Goal: Communication & Community: Share content

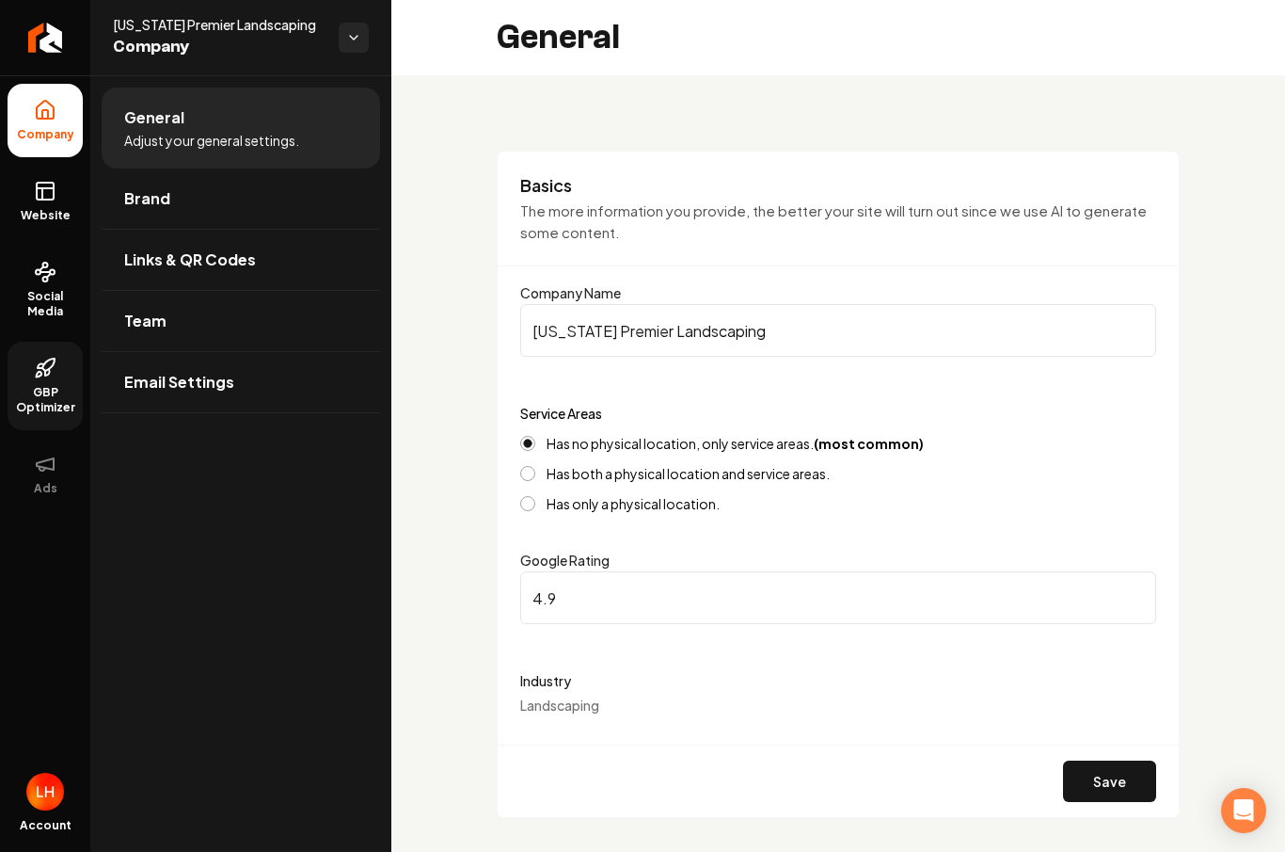
click at [35, 377] on icon at bounding box center [45, 368] width 23 height 23
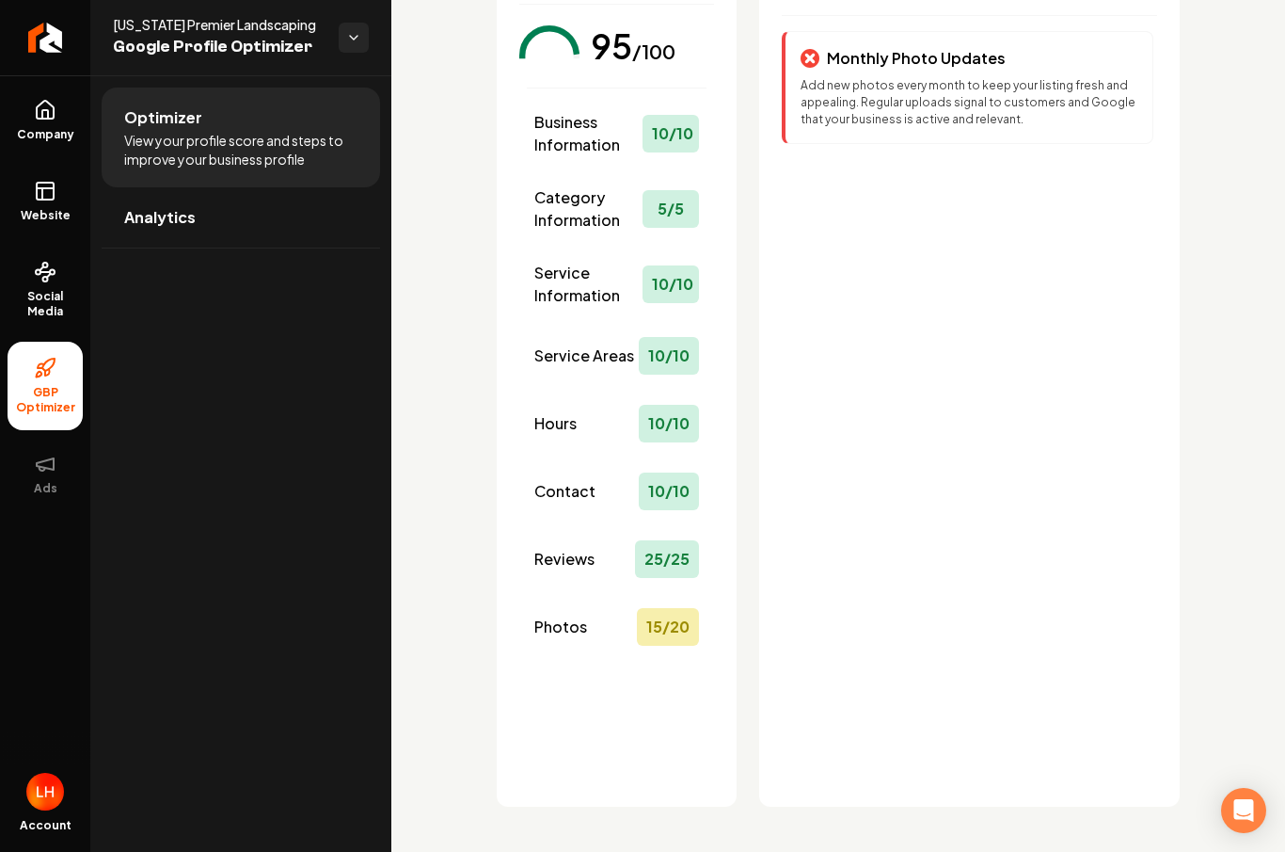
scroll to position [181, 0]
click at [599, 620] on div "Photos 15 / 20" at bounding box center [617, 626] width 180 height 53
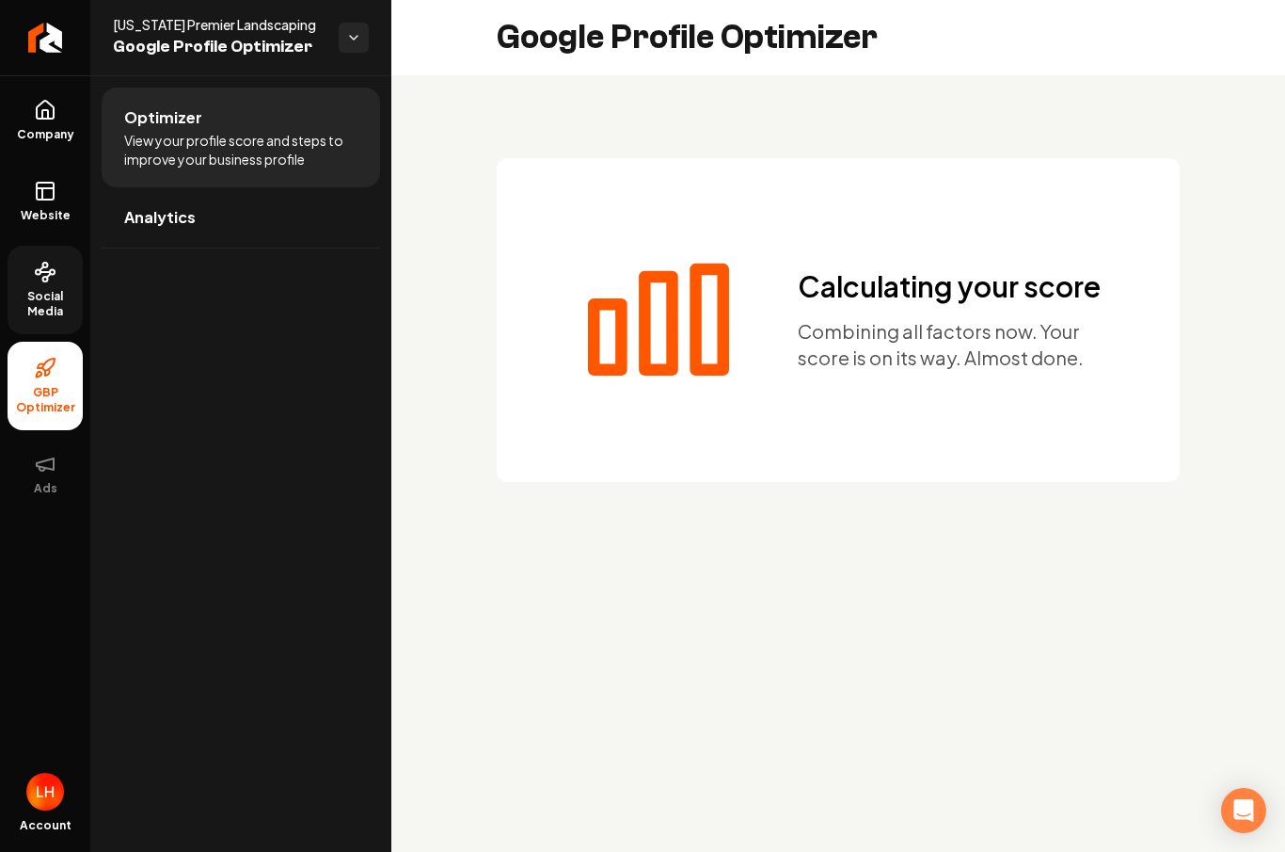
click at [56, 284] on link "Social Media" at bounding box center [45, 290] width 75 height 88
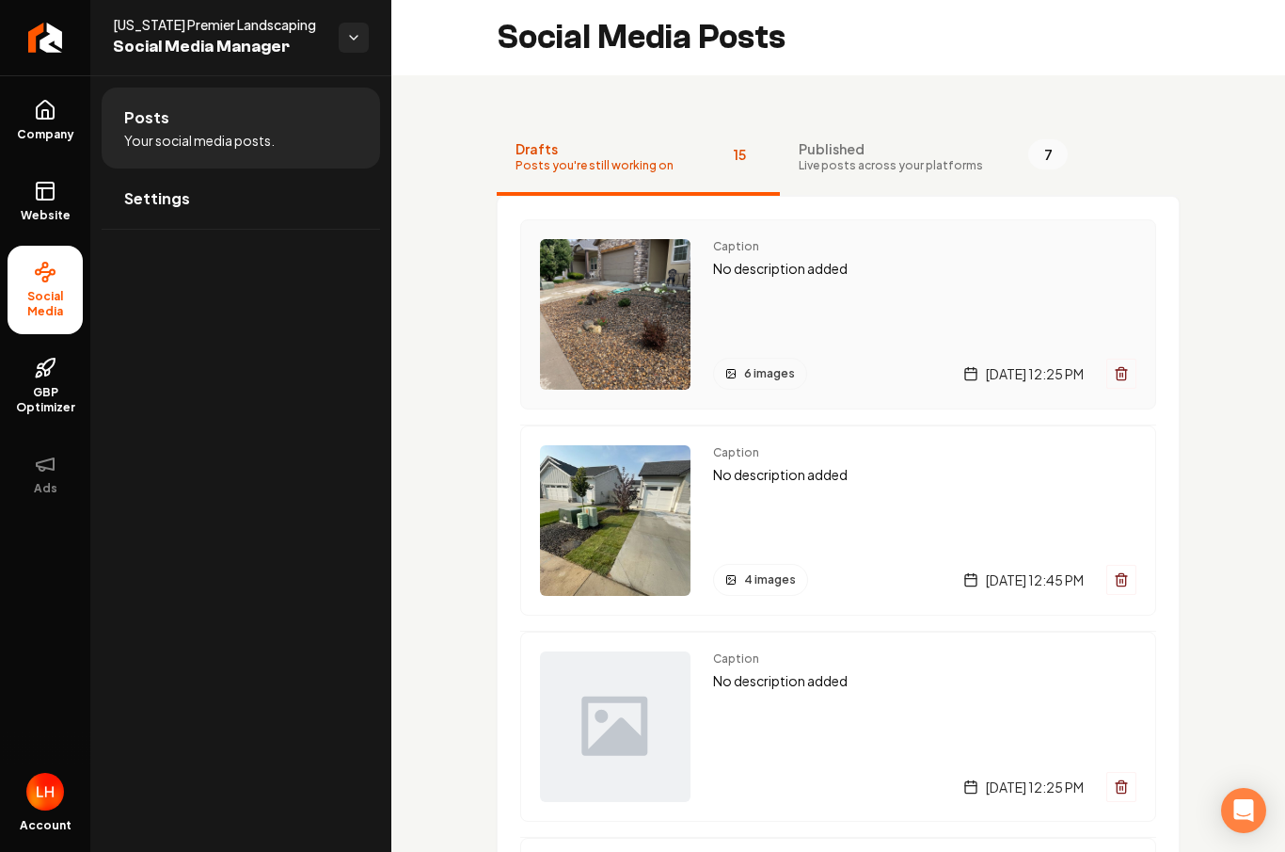
click at [859, 298] on div "Caption No description added 6 images Tuesday, September 9, 2025 | 12:25 PM" at bounding box center [924, 314] width 423 height 151
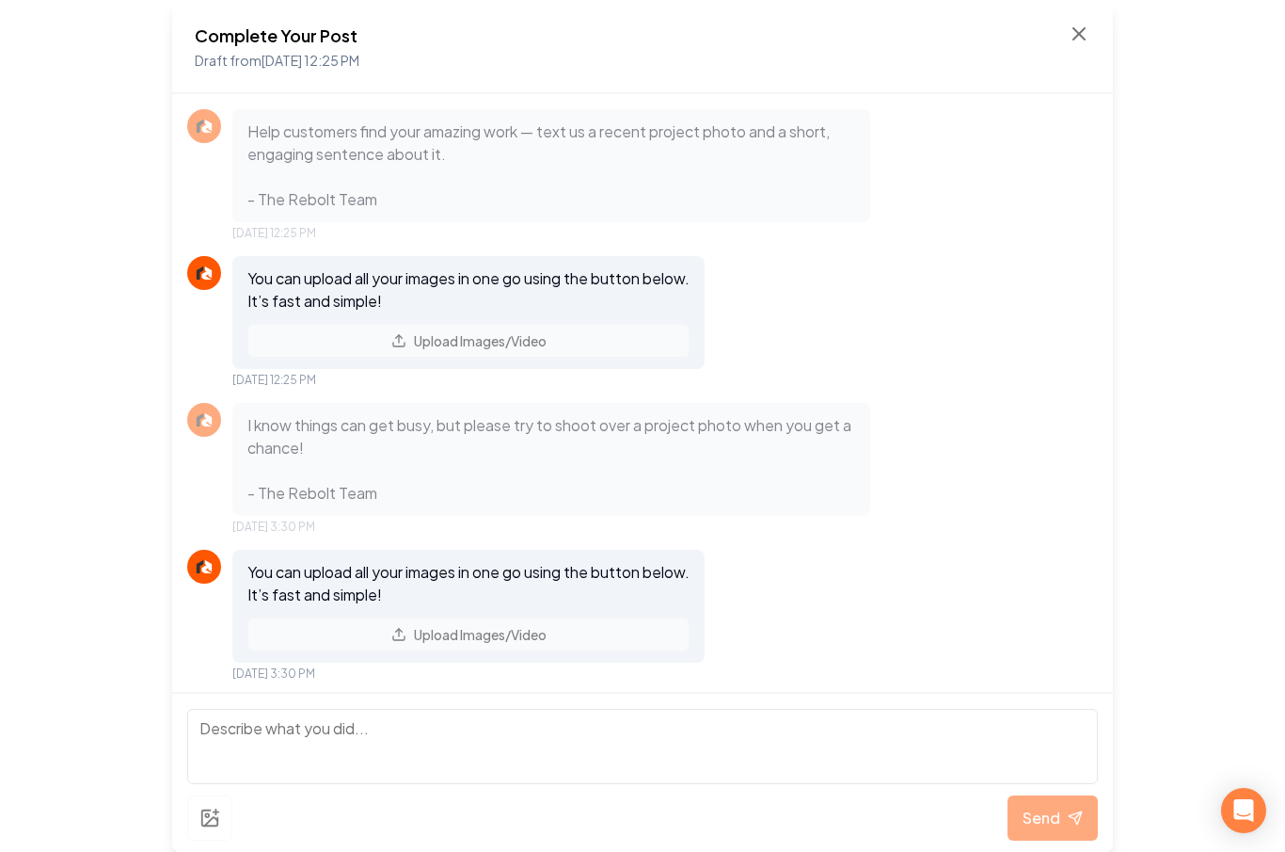
scroll to position [698, 0]
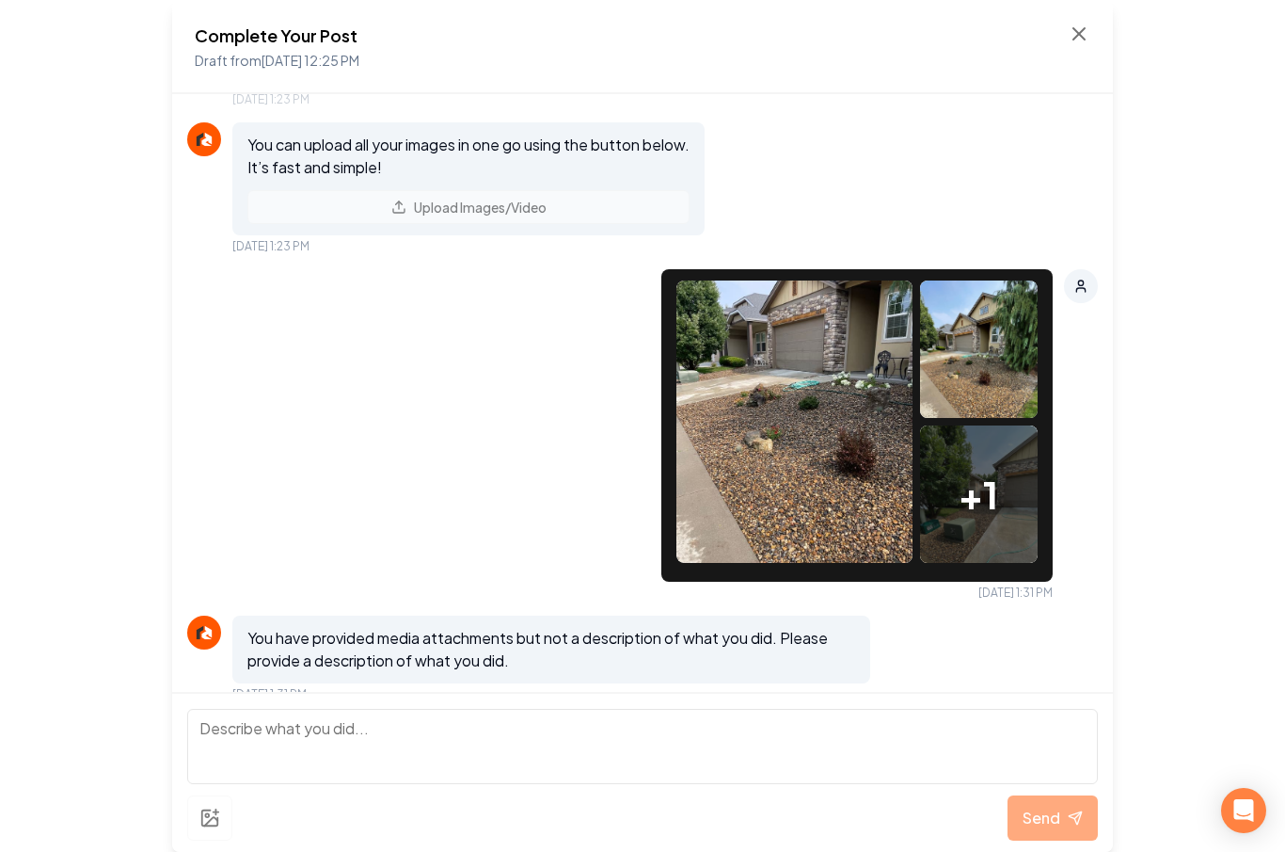
click at [996, 522] on span "+ 1" at bounding box center [979, 494] width 40 height 56
click at [774, 526] on img at bounding box center [795, 421] width 236 height 282
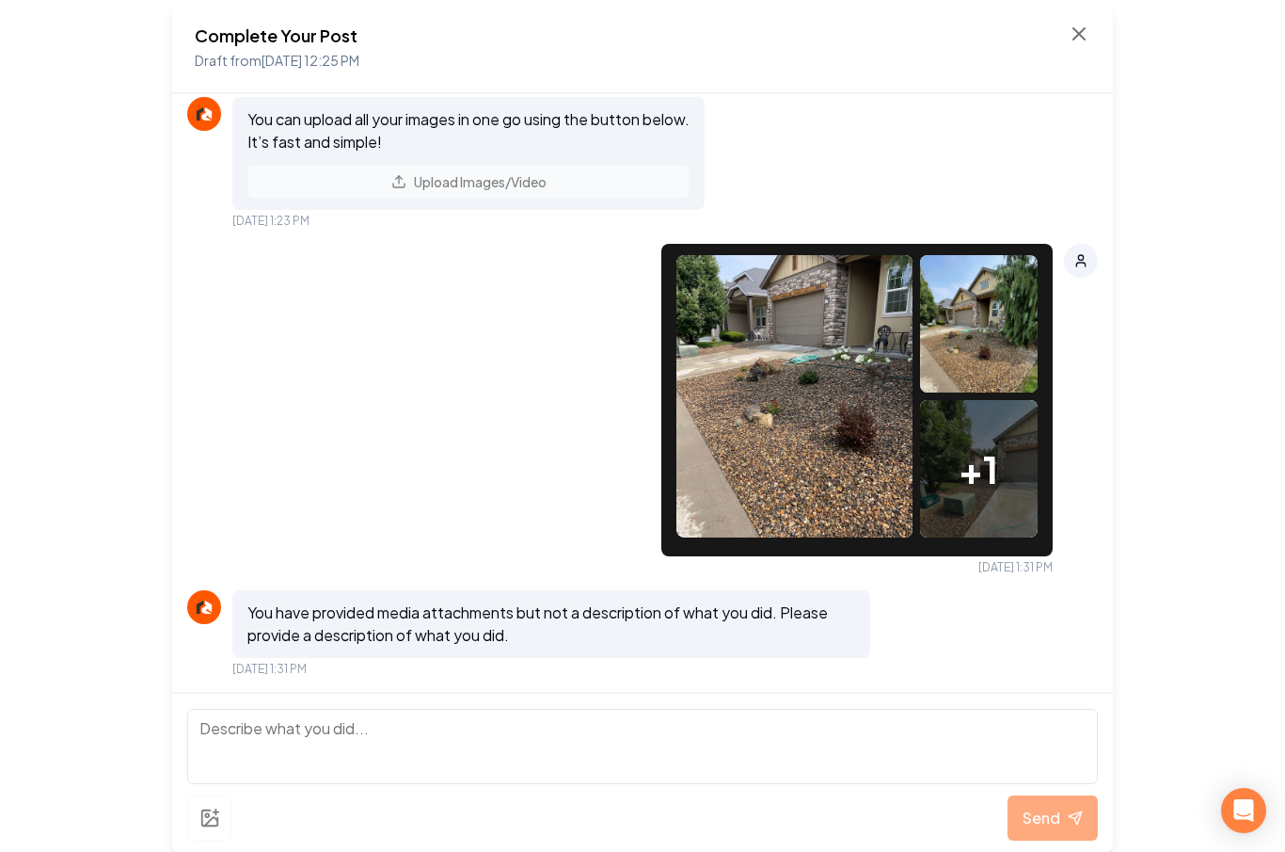
scroll to position [769, 0]
click at [746, 411] on img at bounding box center [795, 396] width 236 height 282
click at [583, 729] on textarea at bounding box center [642, 746] width 911 height 75
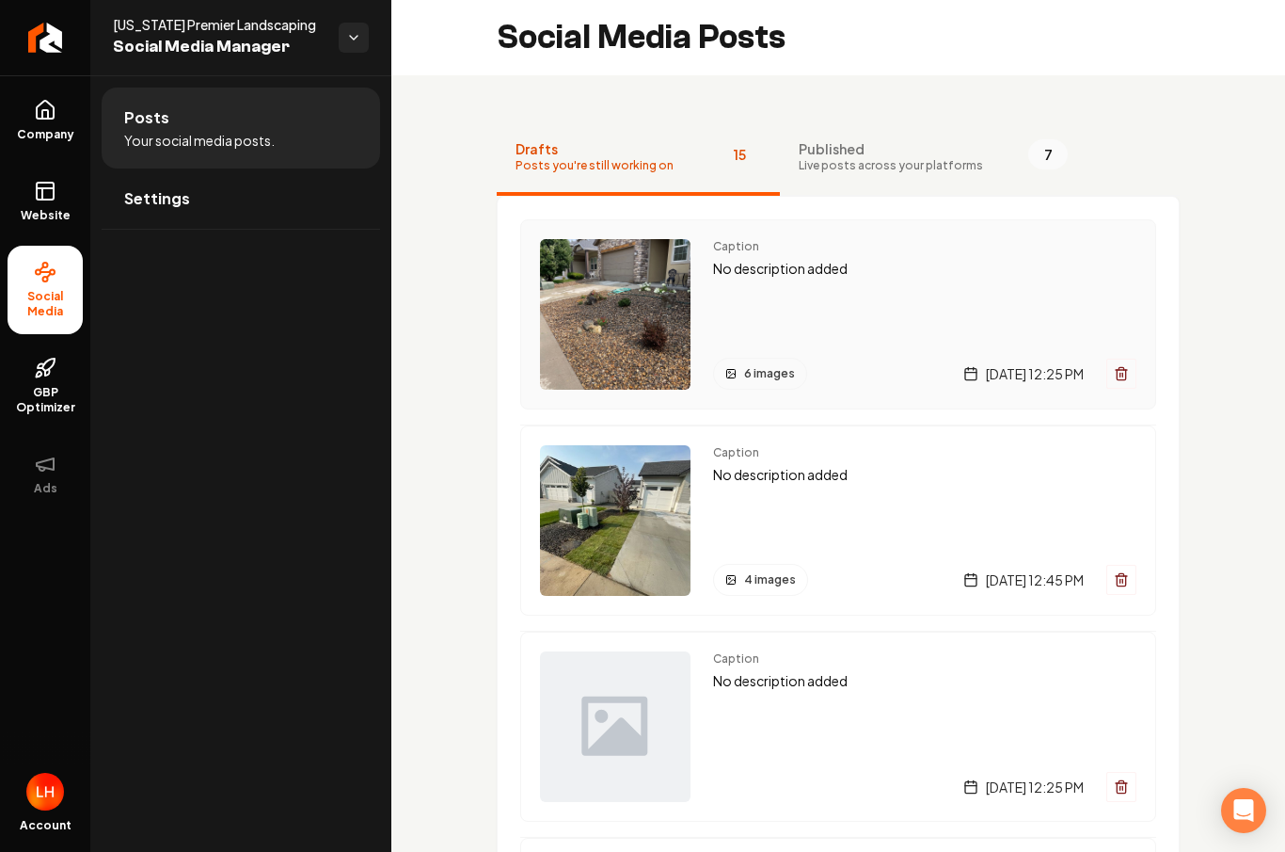
click at [740, 377] on div "6 images" at bounding box center [760, 374] width 94 height 32
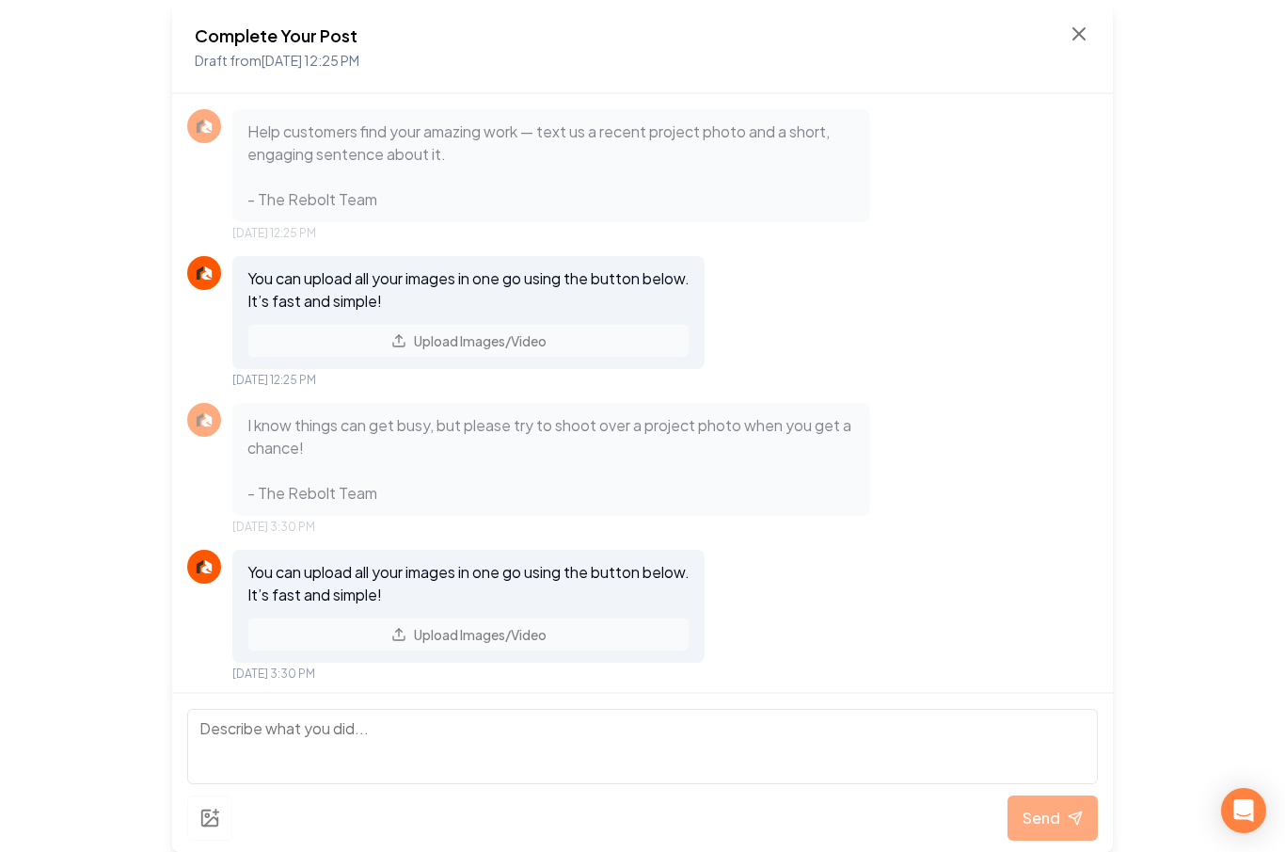
scroll to position [769, 0]
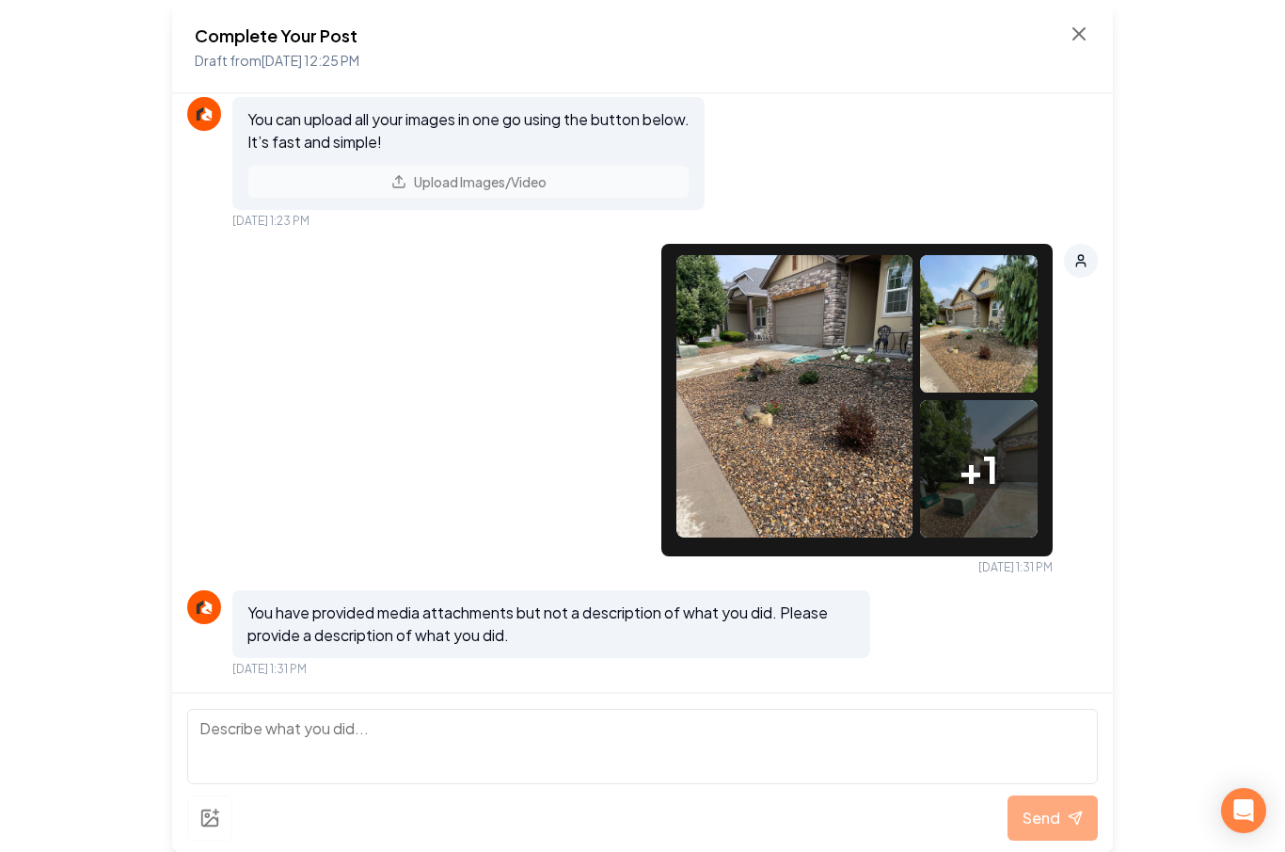
click at [795, 393] on img at bounding box center [795, 396] width 236 height 282
click at [579, 731] on textarea at bounding box center [642, 746] width 911 height 75
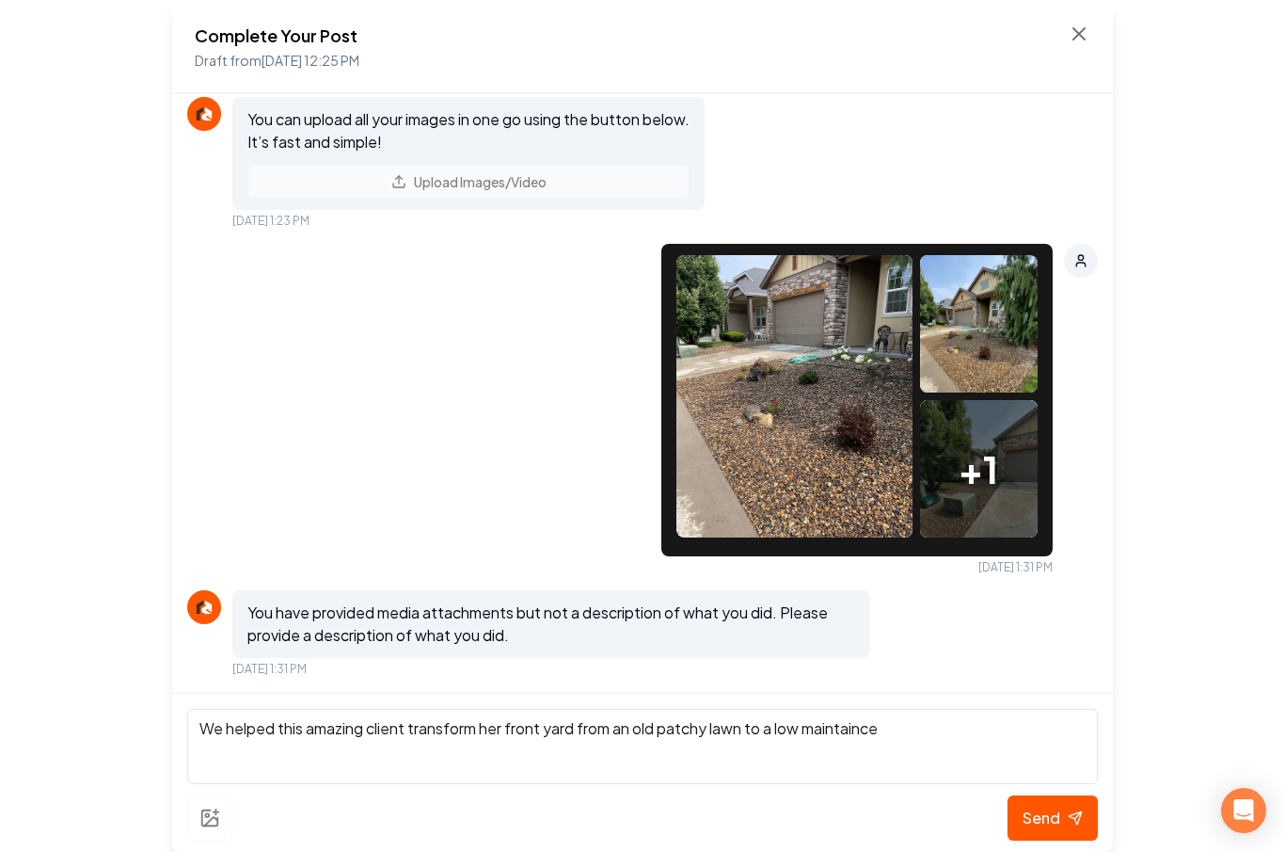
click at [866, 735] on textarea "We helped this amazing client transform her front yard from an old patchy lawn …" at bounding box center [642, 746] width 911 height 75
click at [866, 727] on textarea "We helped this amazing client transform her front yard from an old patchy lawn …" at bounding box center [642, 746] width 911 height 75
click at [893, 729] on textarea "We helped this amazing client transform her front yard from an old patchy lawn …" at bounding box center [642, 746] width 911 height 75
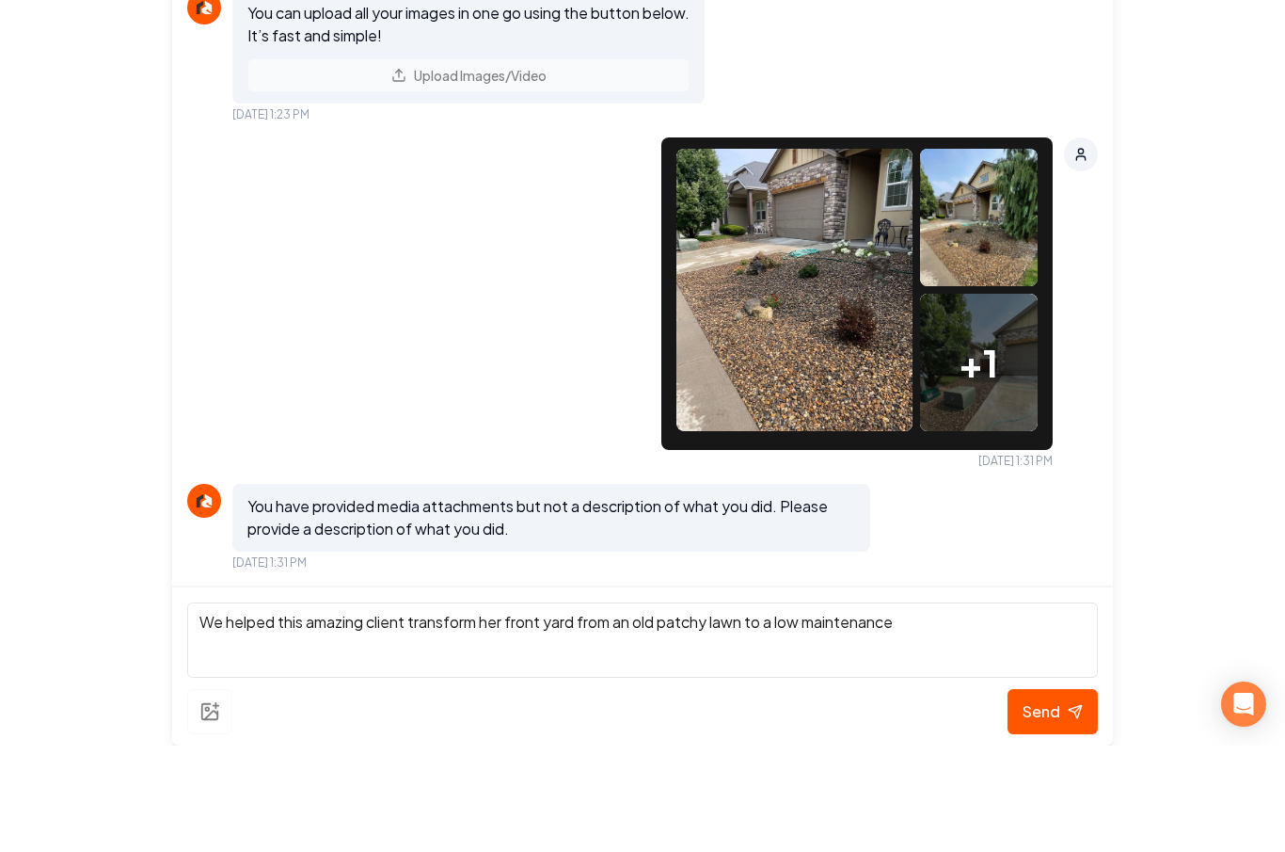
click at [505, 709] on textarea "We helped this amazing client transform her front yard from an old patchy lawn …" at bounding box center [642, 746] width 911 height 75
click at [784, 692] on div "We helped this amazing client transform their front yard from an old patchy law…" at bounding box center [642, 772] width 941 height 160
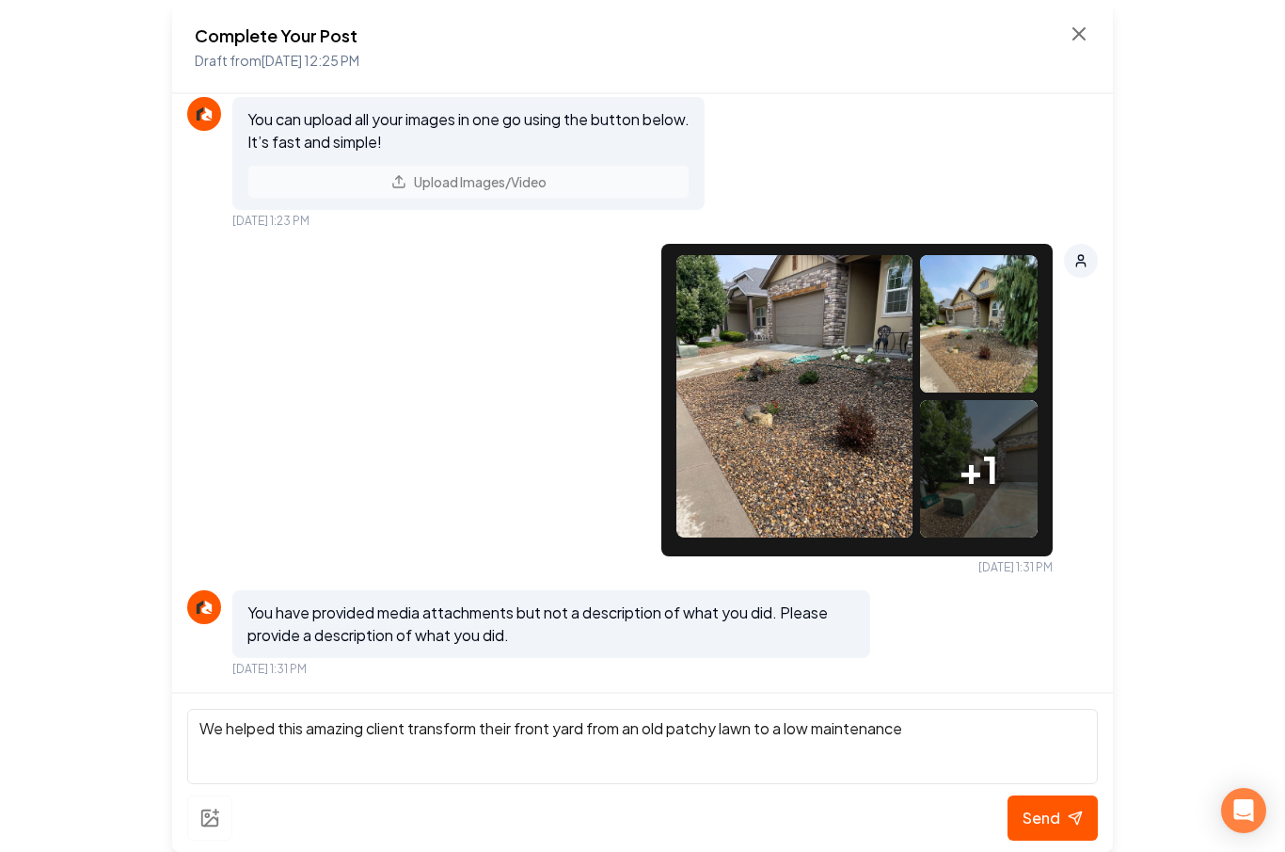
click at [497, 727] on textarea "We helped this amazing client transform their front yard from an old patchy law…" at bounding box center [642, 746] width 911 height 75
click at [500, 727] on textarea "We helped this amazing client transform their front yard from an old patchy law…" at bounding box center [642, 746] width 911 height 75
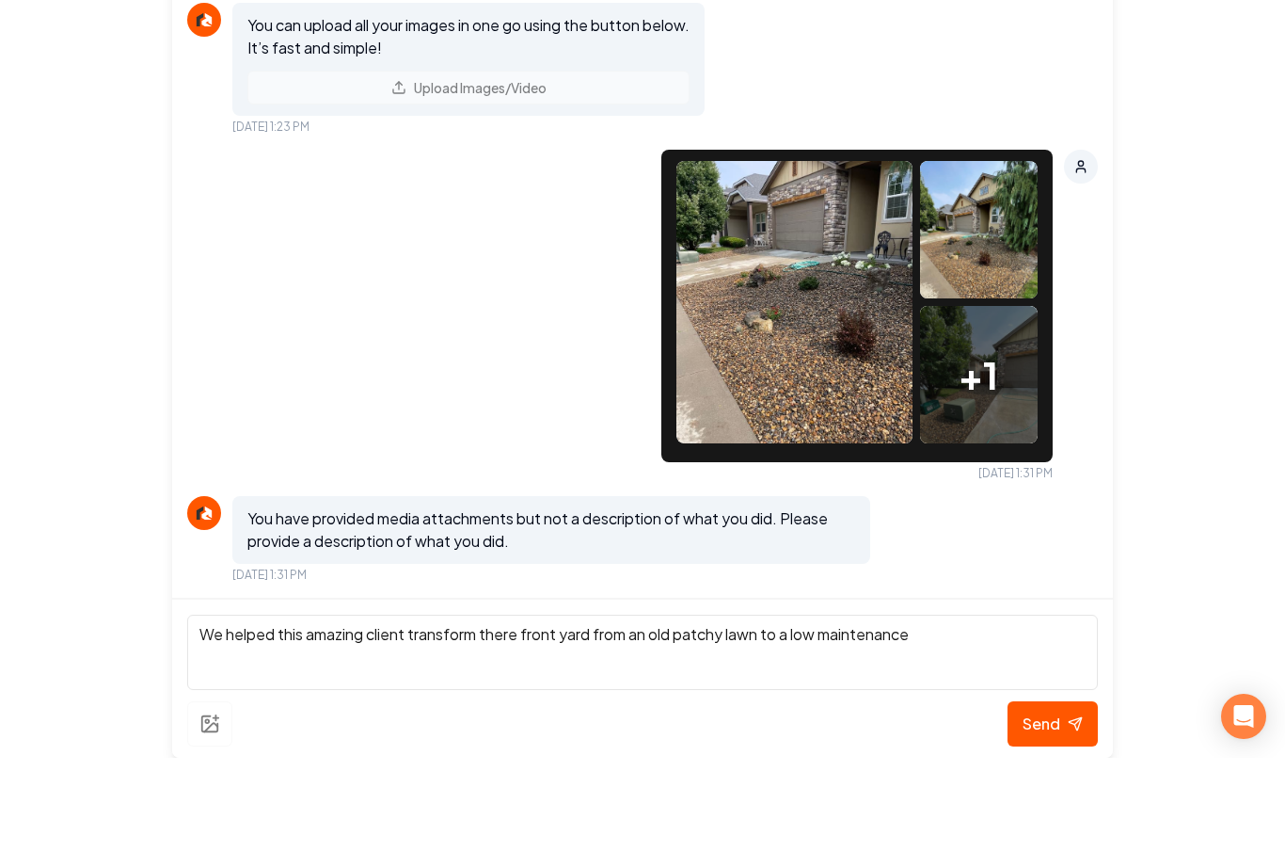
click at [948, 709] on textarea "We helped this amazing client transform there front yard from an old patchy law…" at bounding box center [642, 746] width 911 height 75
click at [1029, 709] on textarea "We helped this amazing client transform there front yard from an old patchy law…" at bounding box center [642, 746] width 911 height 75
click at [990, 709] on textarea "We helped this amazing client transform there front yard from an old patchy law…" at bounding box center [642, 746] width 911 height 75
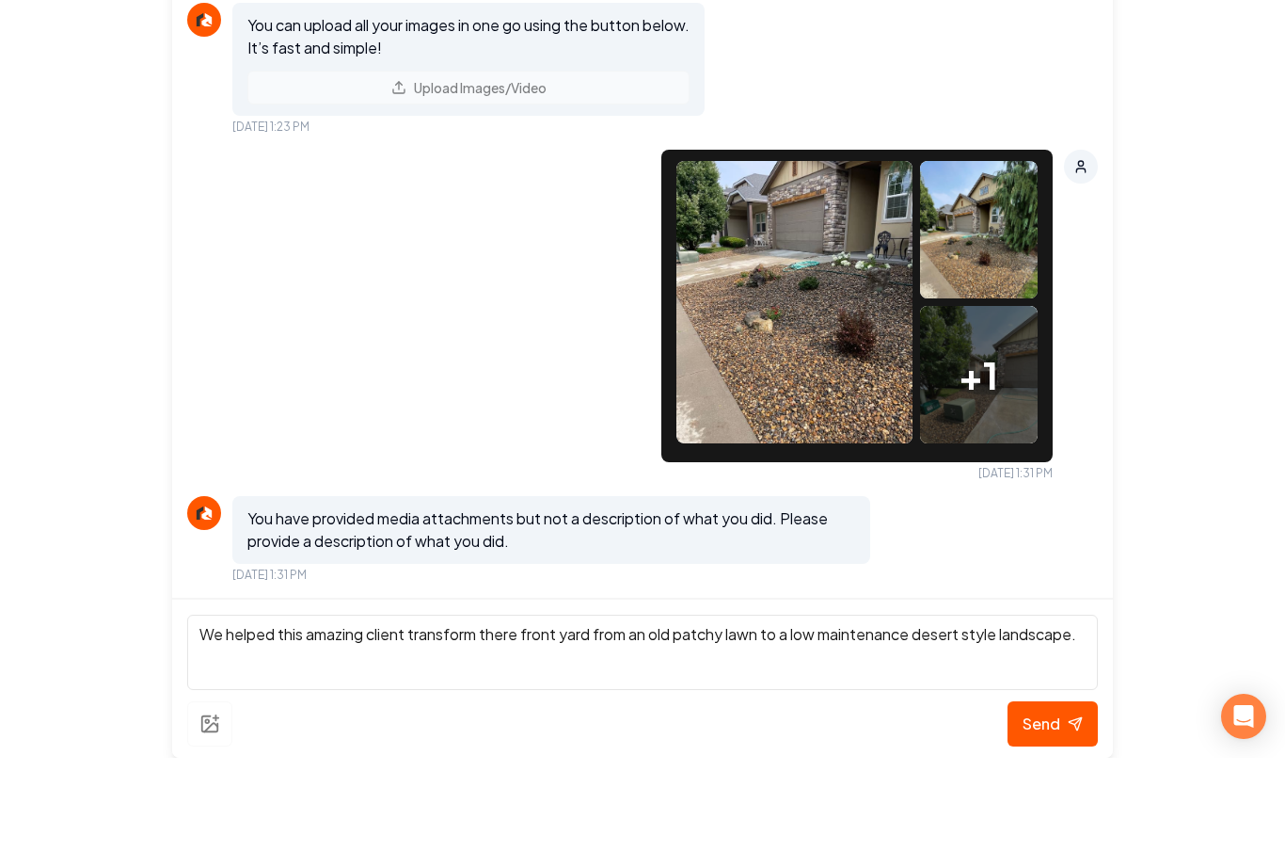
click at [988, 709] on textarea "We helped this amazing client transform there front yard from an old patchy law…" at bounding box center [642, 746] width 911 height 75
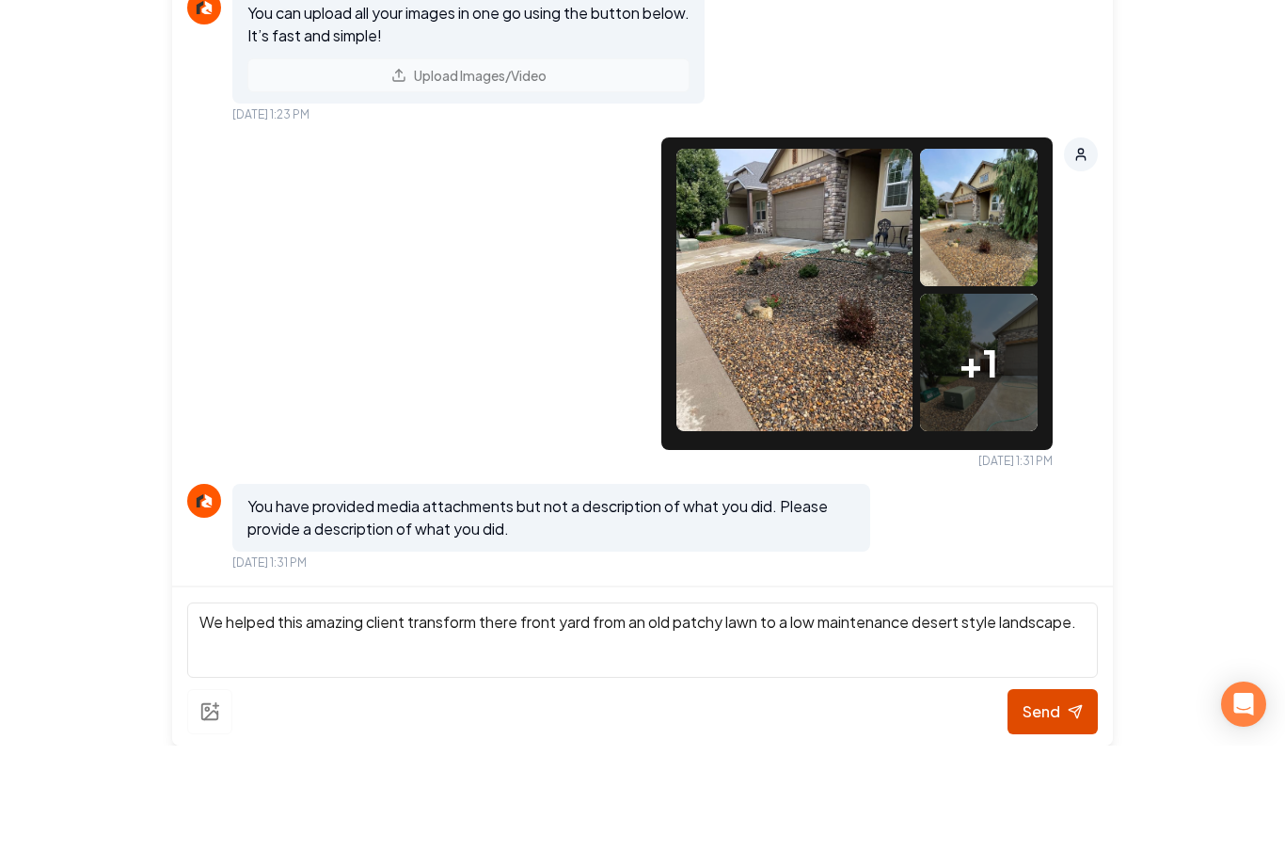
type textarea "We helped this amazing client transform there front yard from an old patchy law…"
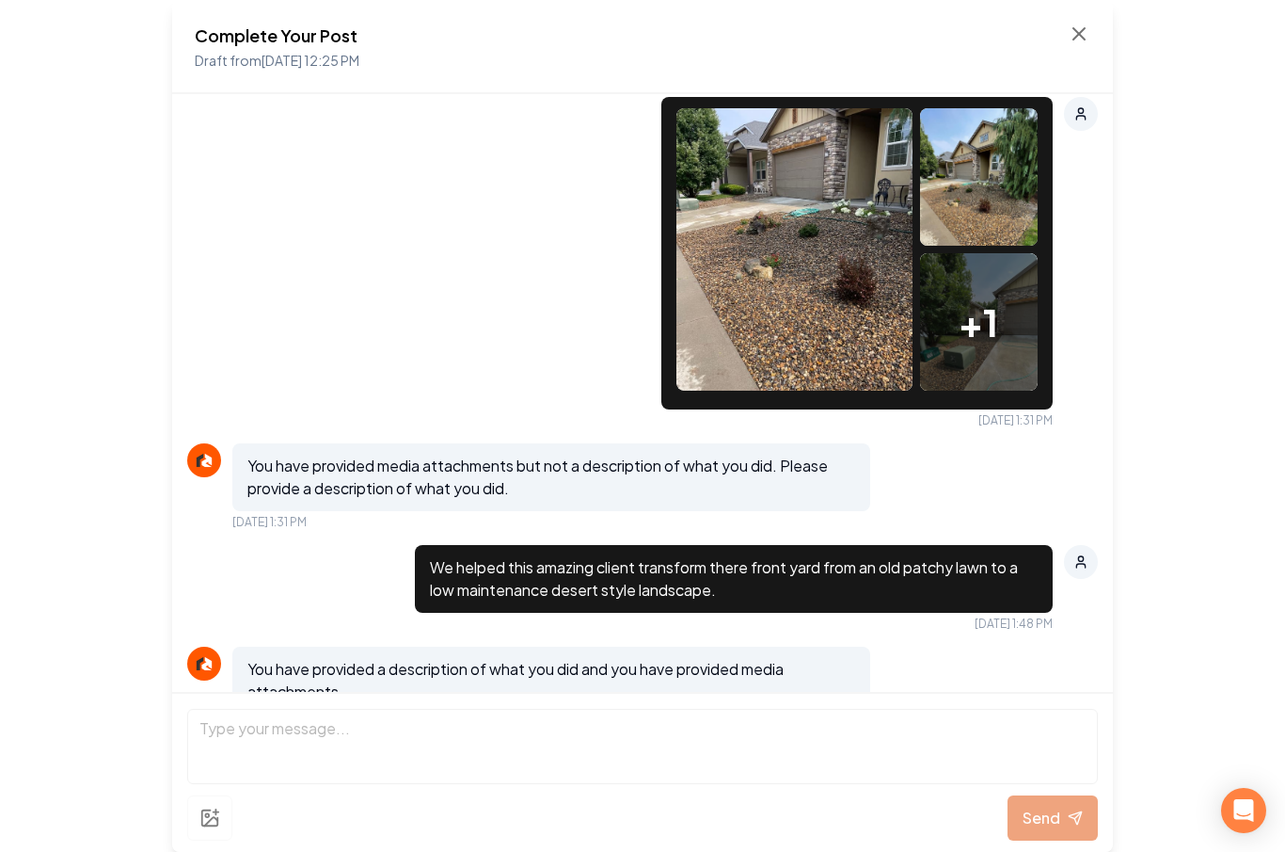
scroll to position [1040, 0]
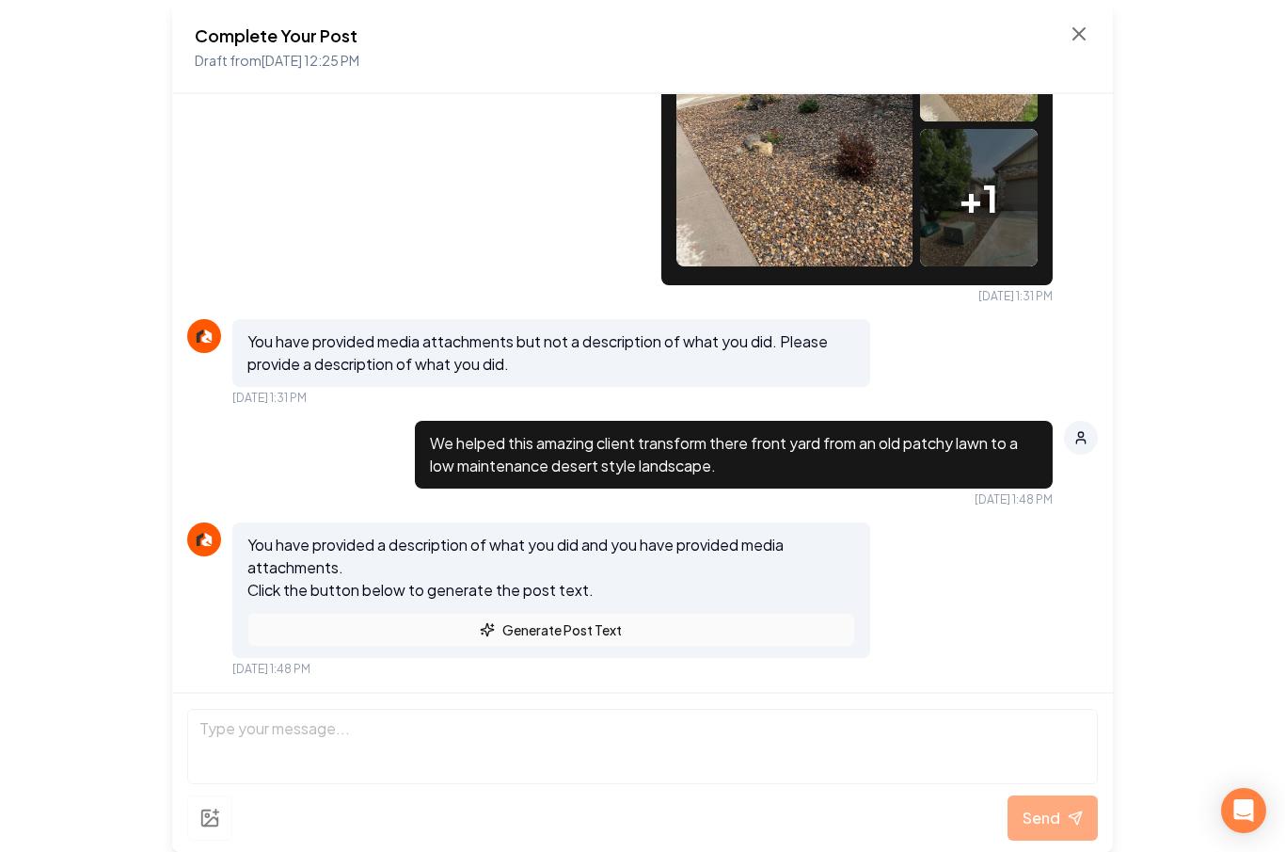
click at [708, 632] on button "Generate Post Text" at bounding box center [551, 630] width 608 height 34
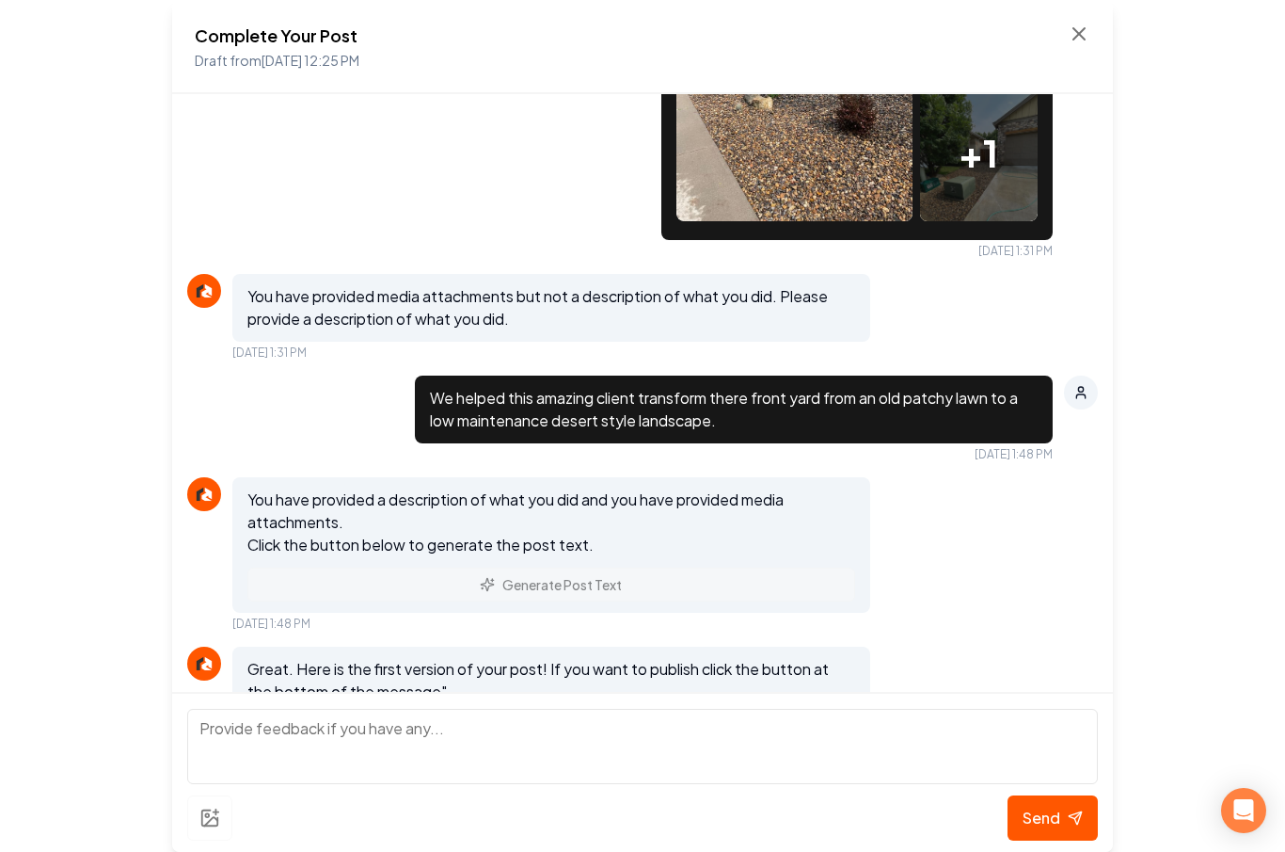
scroll to position [1435, 0]
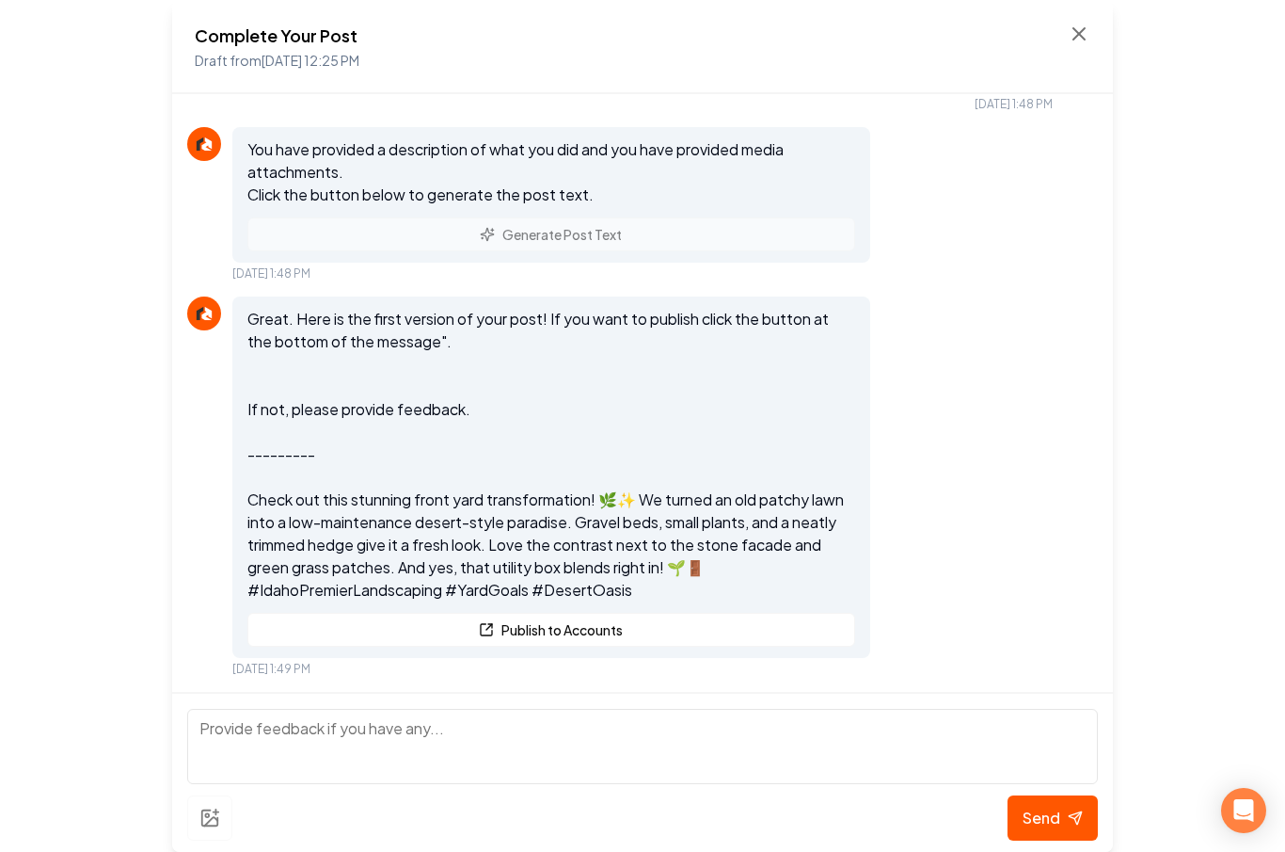
click at [559, 718] on textarea at bounding box center [642, 746] width 911 height 75
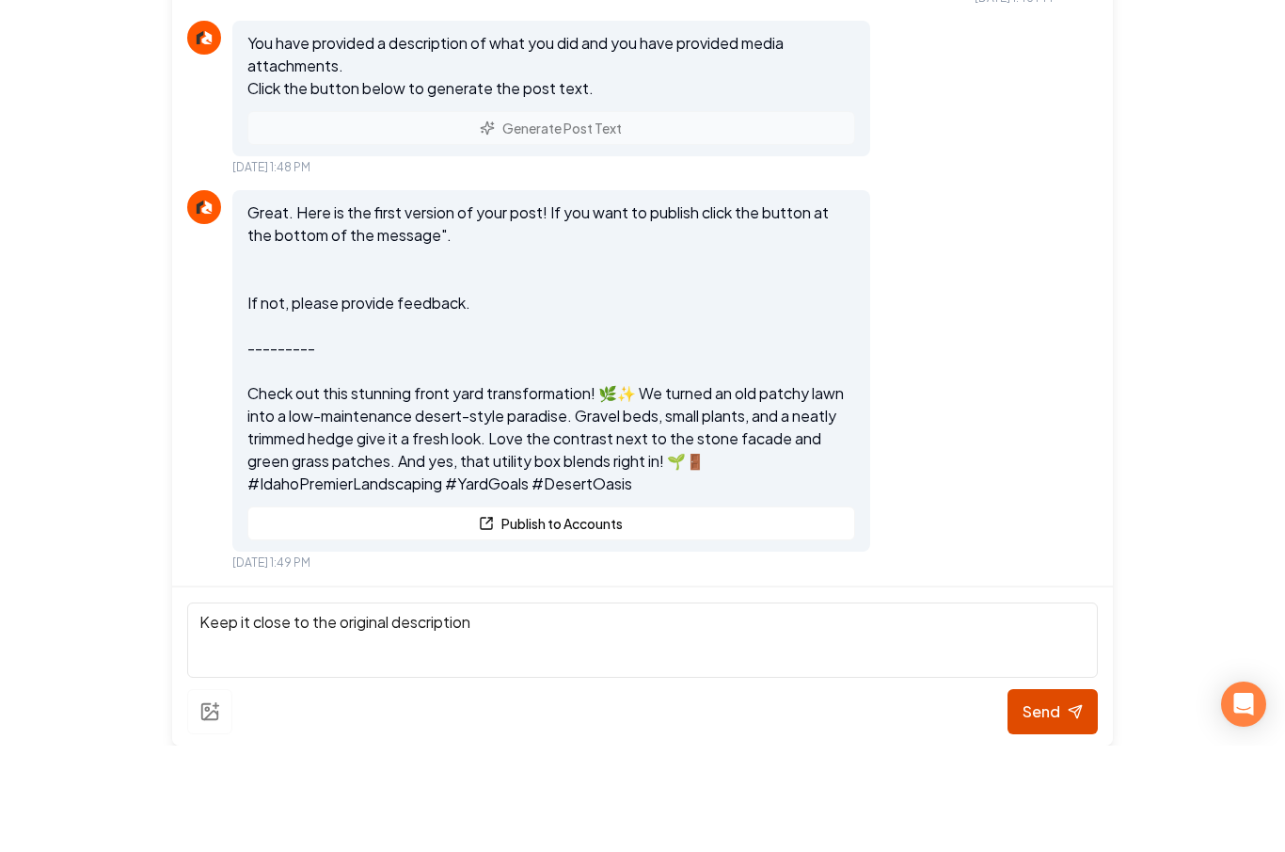
type textarea "Keep it close to the original description"
click at [1042, 806] on span "Send" at bounding box center [1042, 817] width 38 height 23
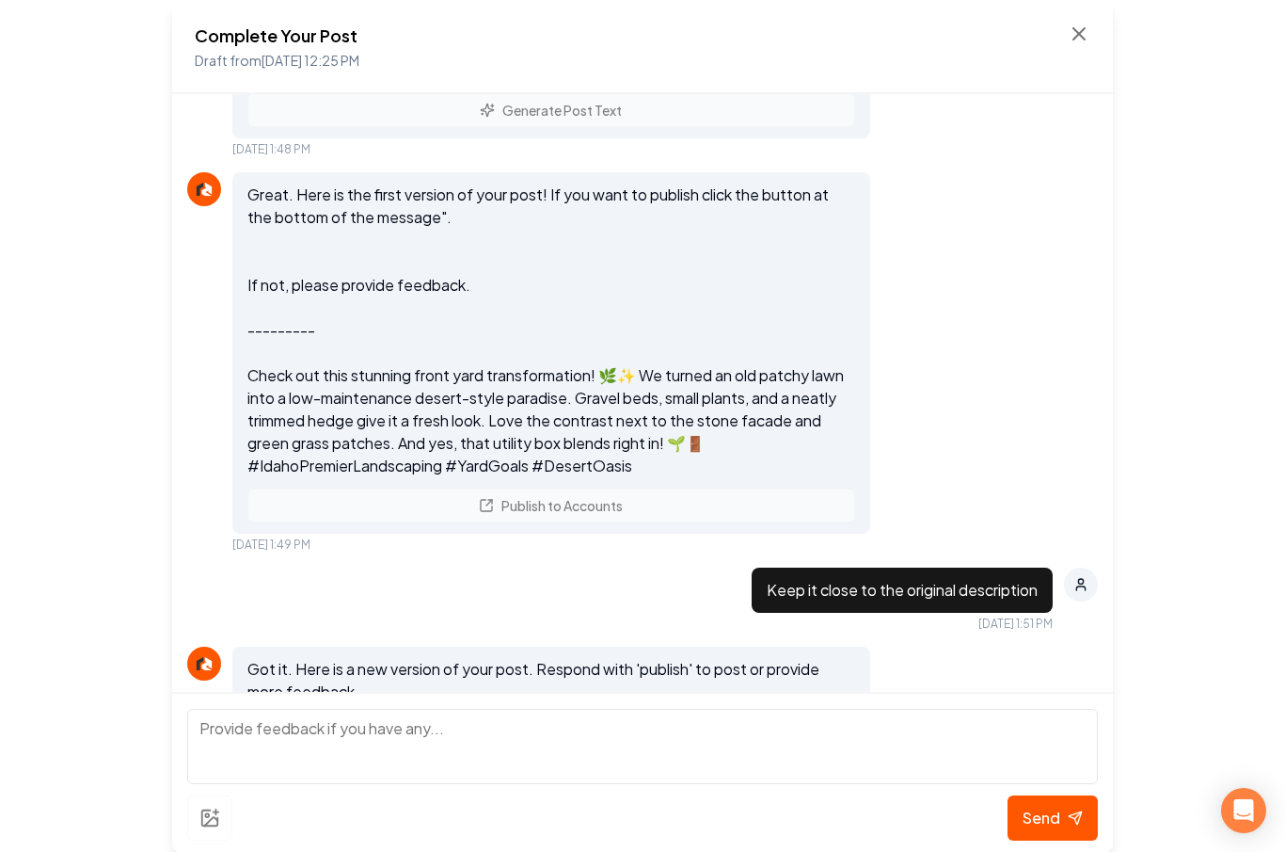
scroll to position [1774, 0]
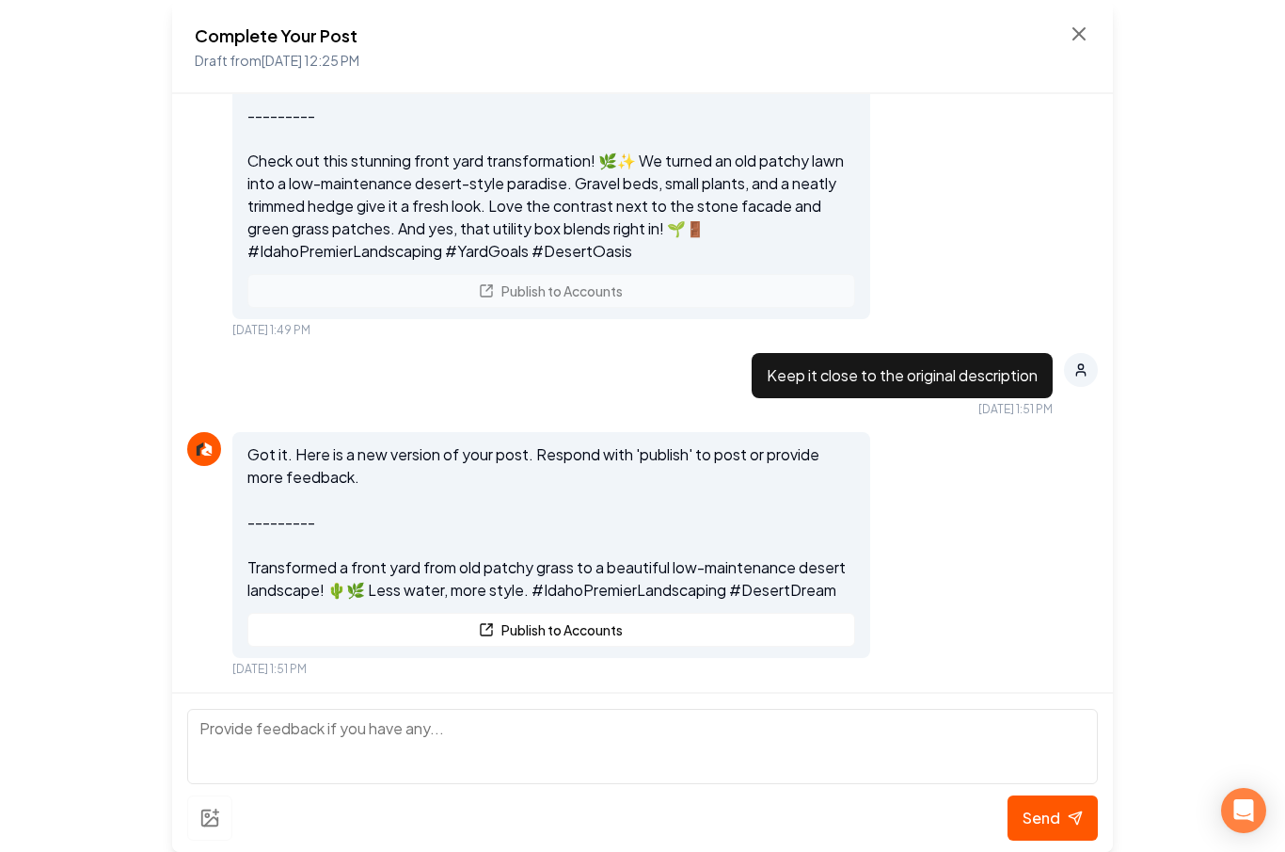
click at [765, 726] on textarea at bounding box center [642, 746] width 911 height 75
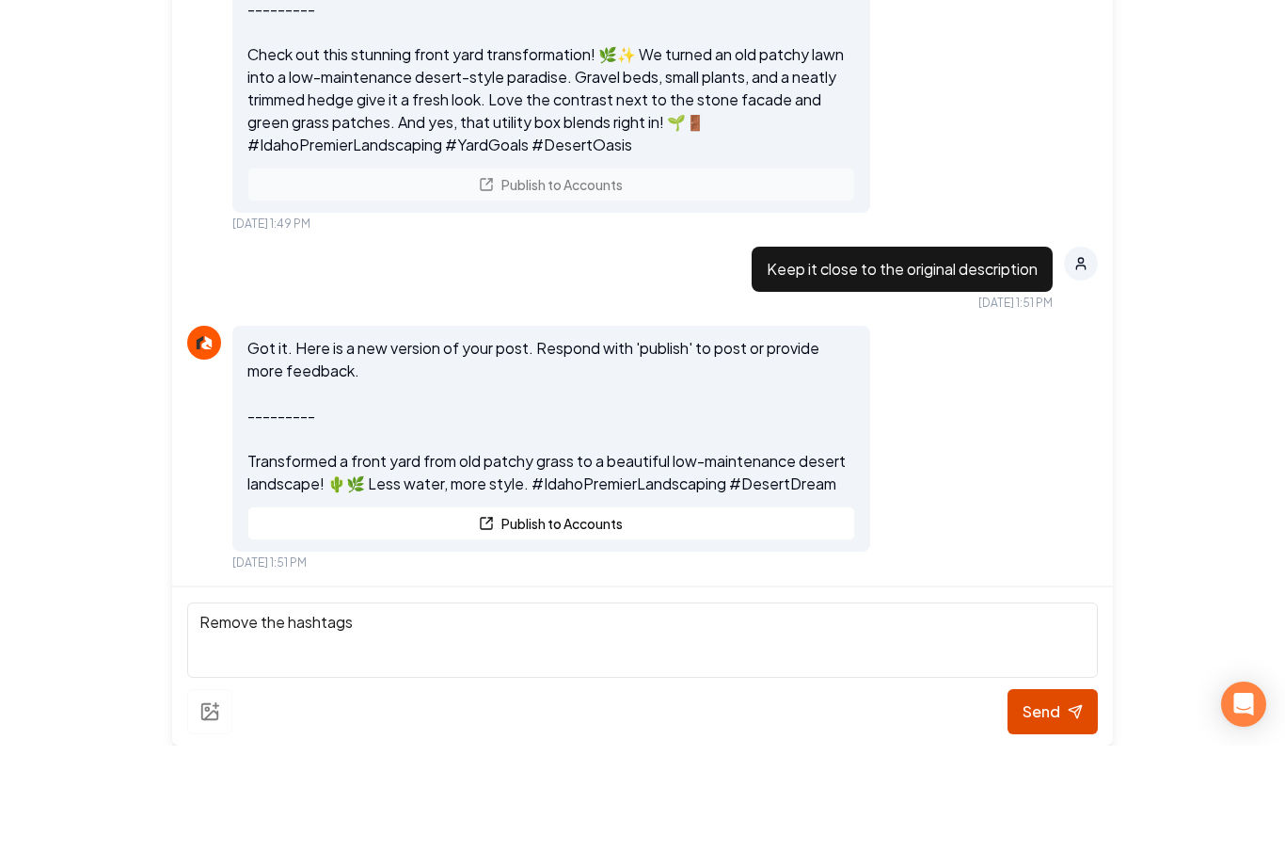
type textarea "Remove the hashtags"
click at [1044, 806] on span "Send" at bounding box center [1042, 817] width 38 height 23
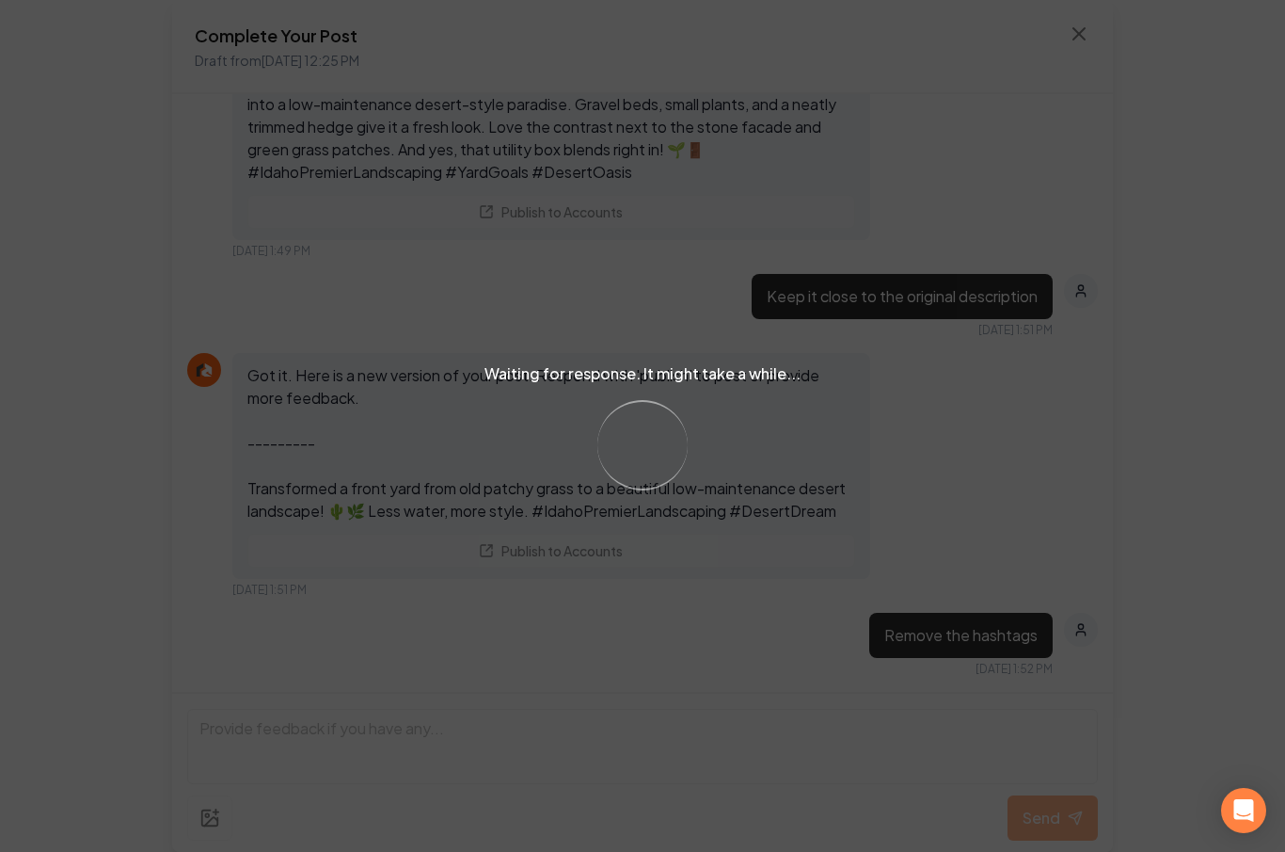
scroll to position [2113, 0]
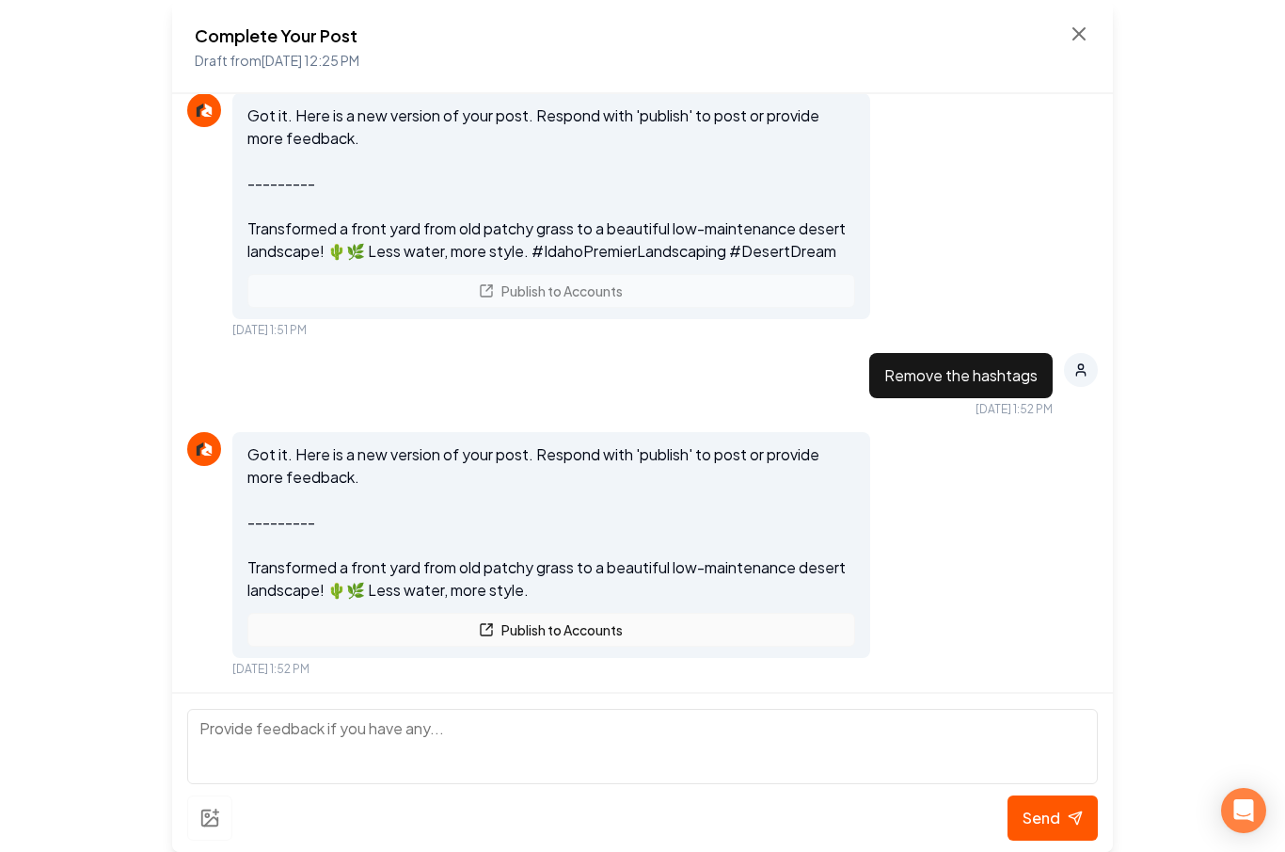
click at [719, 630] on button "Publish to Accounts" at bounding box center [551, 630] width 608 height 34
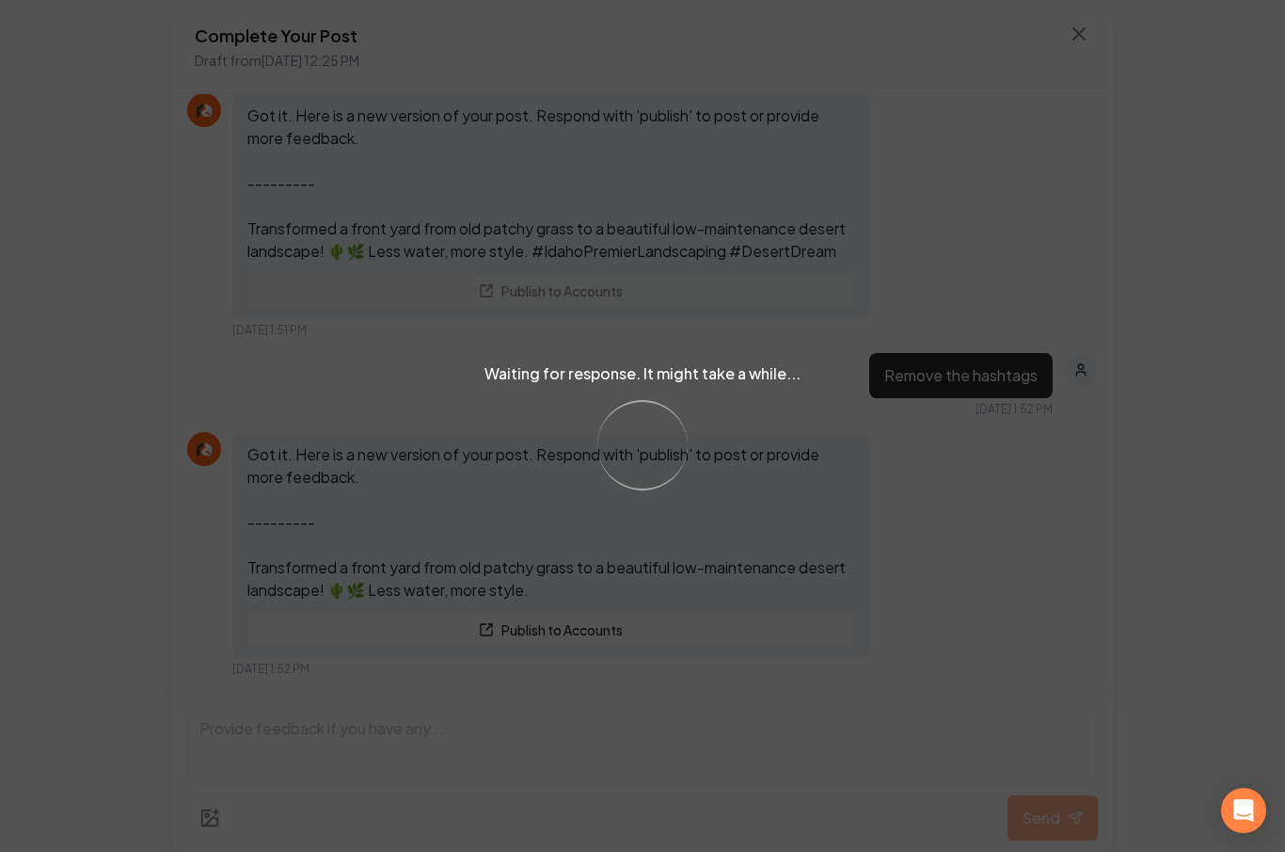
scroll to position [2192, 0]
